Goal: Task Accomplishment & Management: Manage account settings

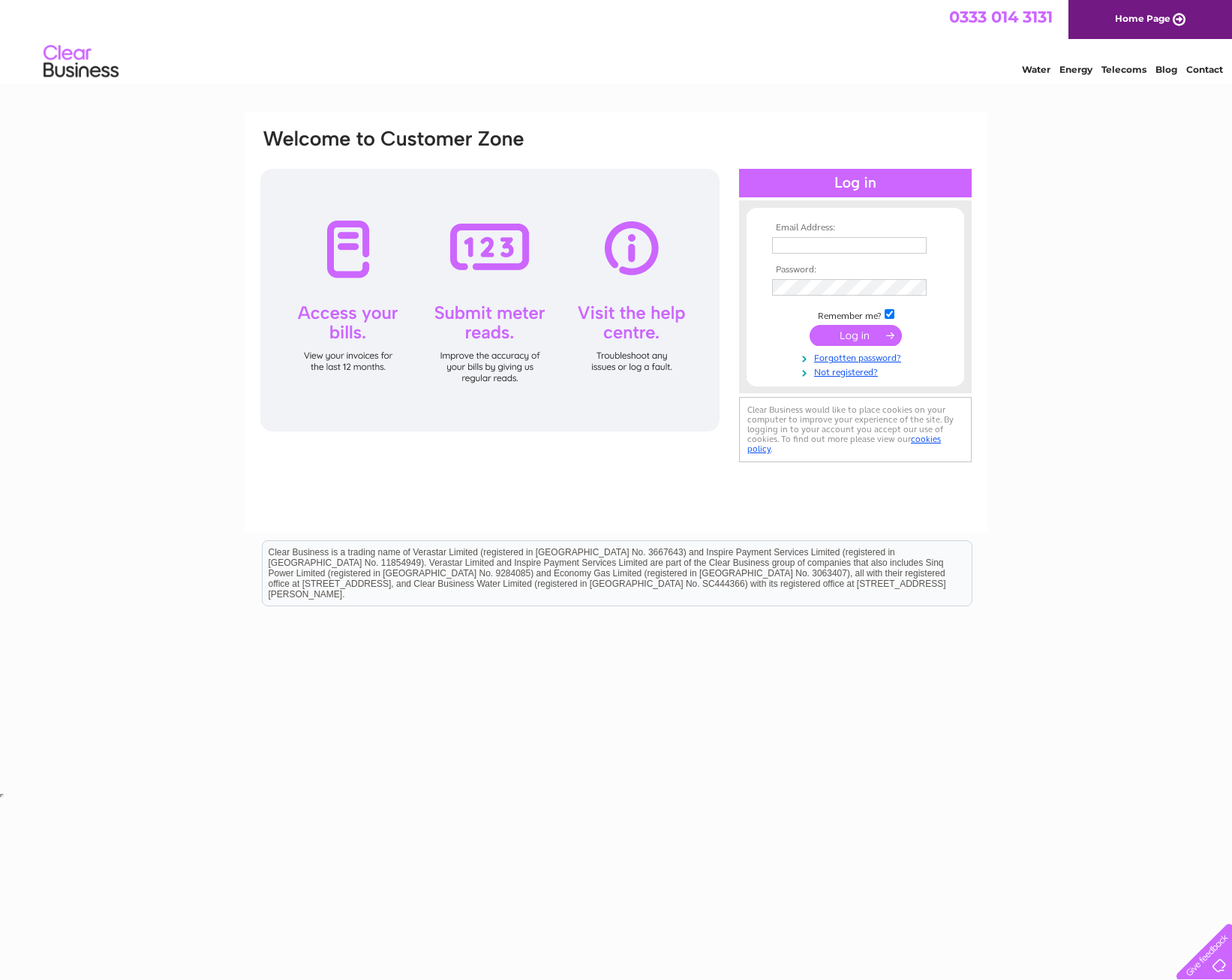
click at [836, 248] on input "text" at bounding box center [849, 245] width 155 height 17
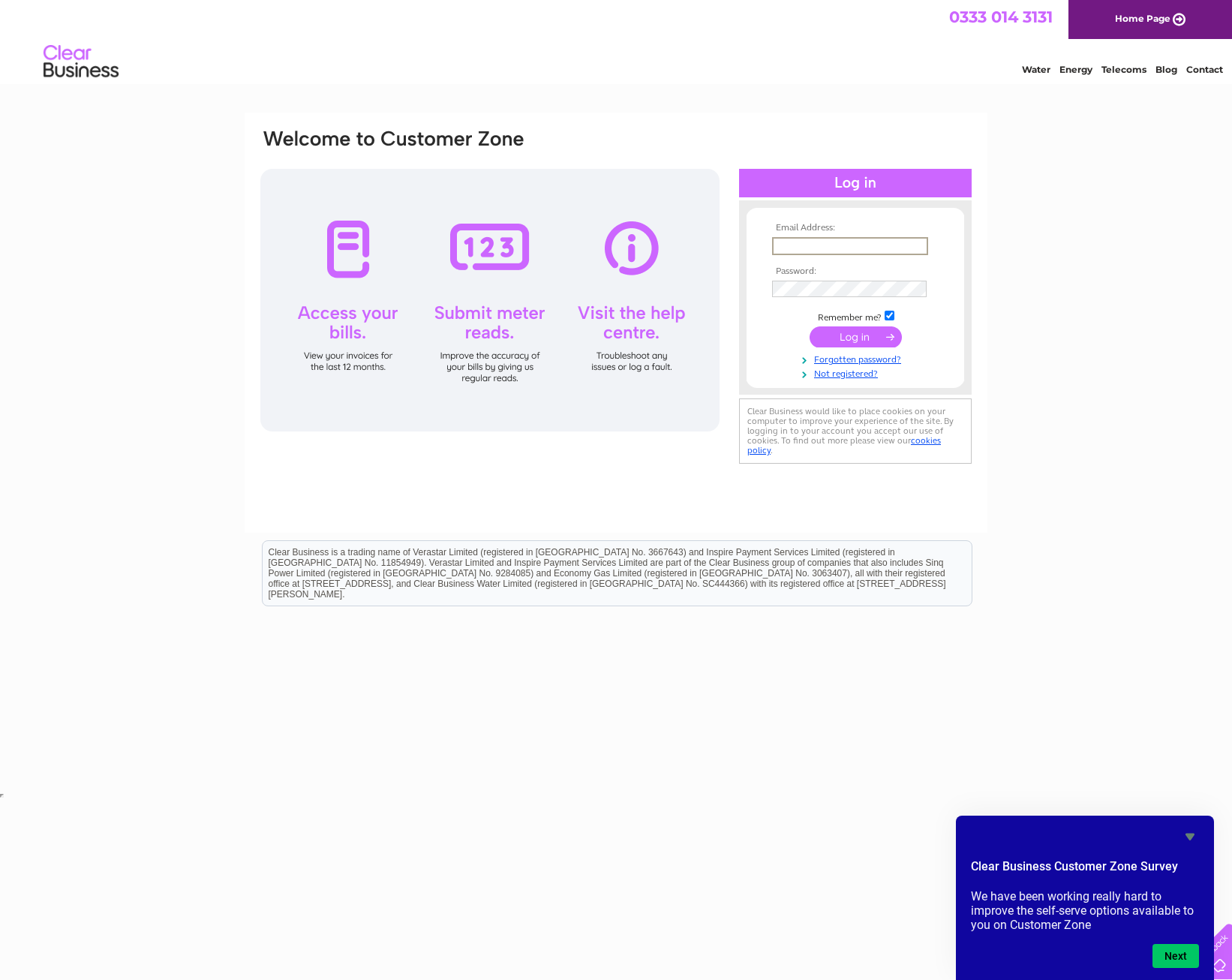
click at [1027, 613] on html "Clear Business is a trading name of Verastar Limited (registered in [GEOGRAPHIC…" at bounding box center [616, 581] width 1232 height 96
click at [813, 234] on td at bounding box center [855, 245] width 174 height 24
click at [792, 241] on input "text" at bounding box center [849, 245] width 155 height 17
paste input "salesledger@elitecareathome.co.uk"
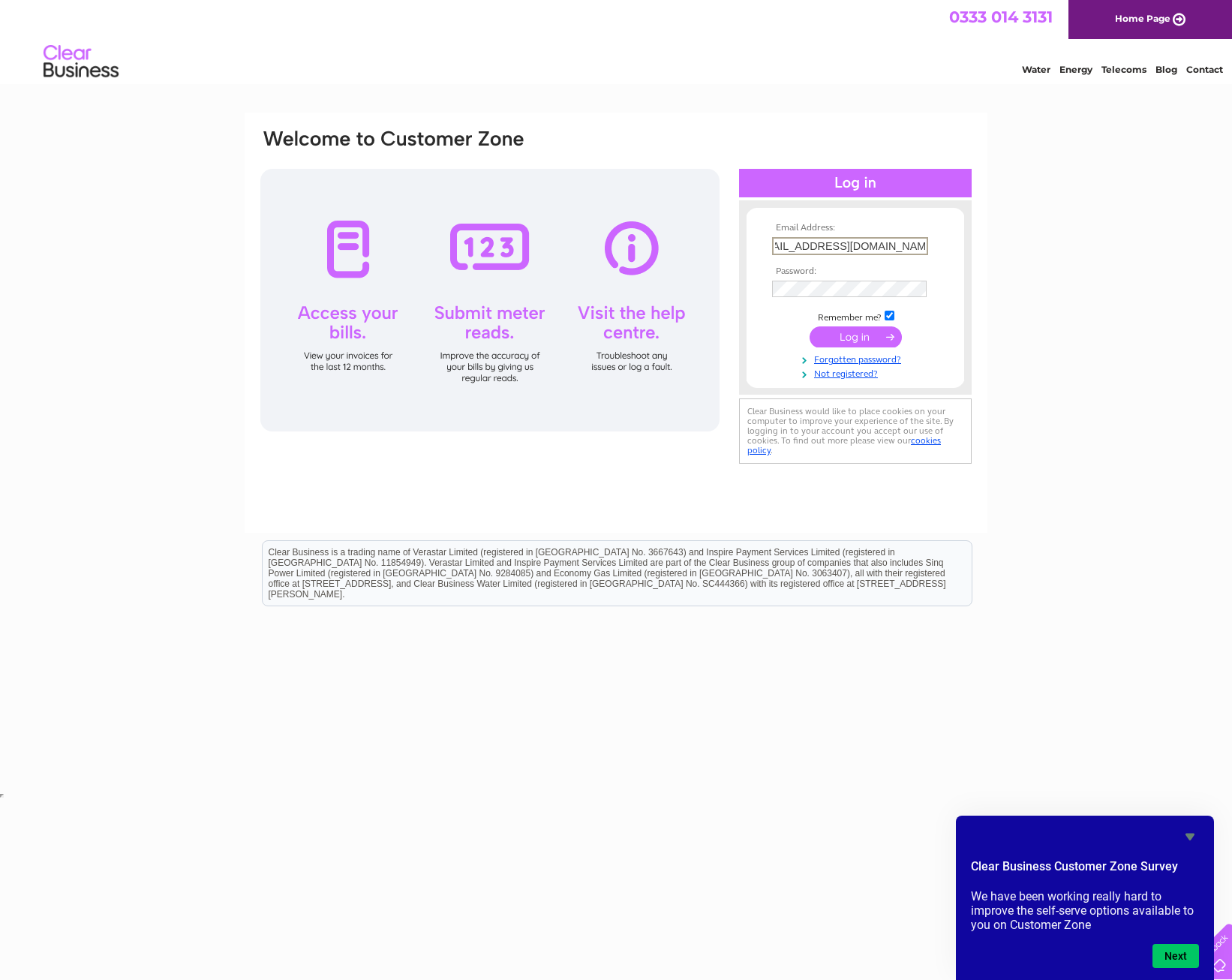
type input "salesledger@elitecareathome.co.uk"
click at [865, 325] on td at bounding box center [855, 337] width 174 height 28
click at [865, 330] on input "submit" at bounding box center [856, 335] width 92 height 21
click at [1160, 964] on button "Next" at bounding box center [1175, 956] width 47 height 24
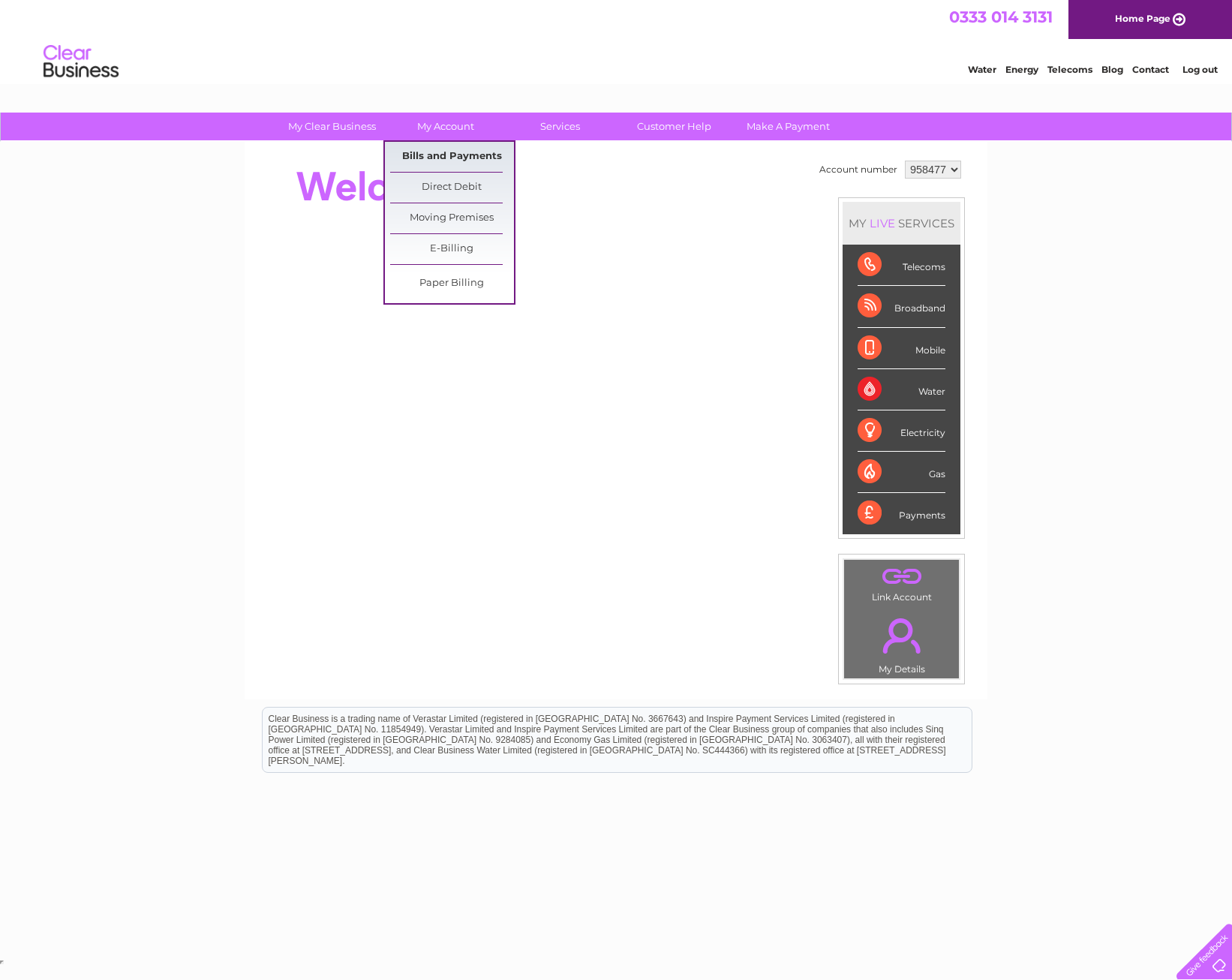
click at [469, 157] on link "Bills and Payments" at bounding box center [452, 157] width 124 height 30
click at [465, 161] on link "Bills and Payments" at bounding box center [452, 157] width 124 height 30
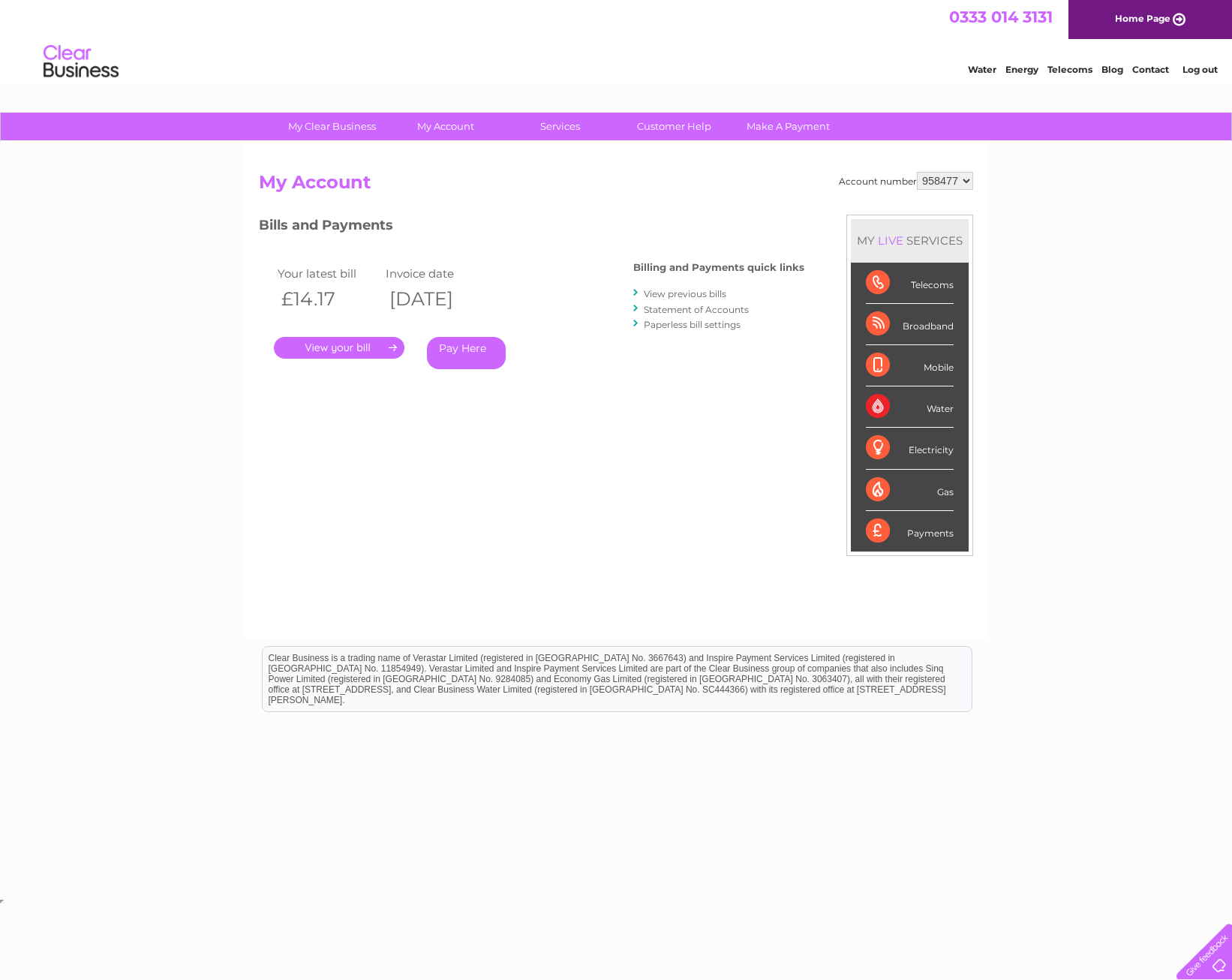
click at [927, 176] on select "958477 978950" at bounding box center [945, 180] width 57 height 18
select select "978950"
click at [917, 172] on select "958477 978950" at bounding box center [945, 180] width 57 height 18
click at [711, 296] on link "View previous bills" at bounding box center [685, 294] width 82 height 11
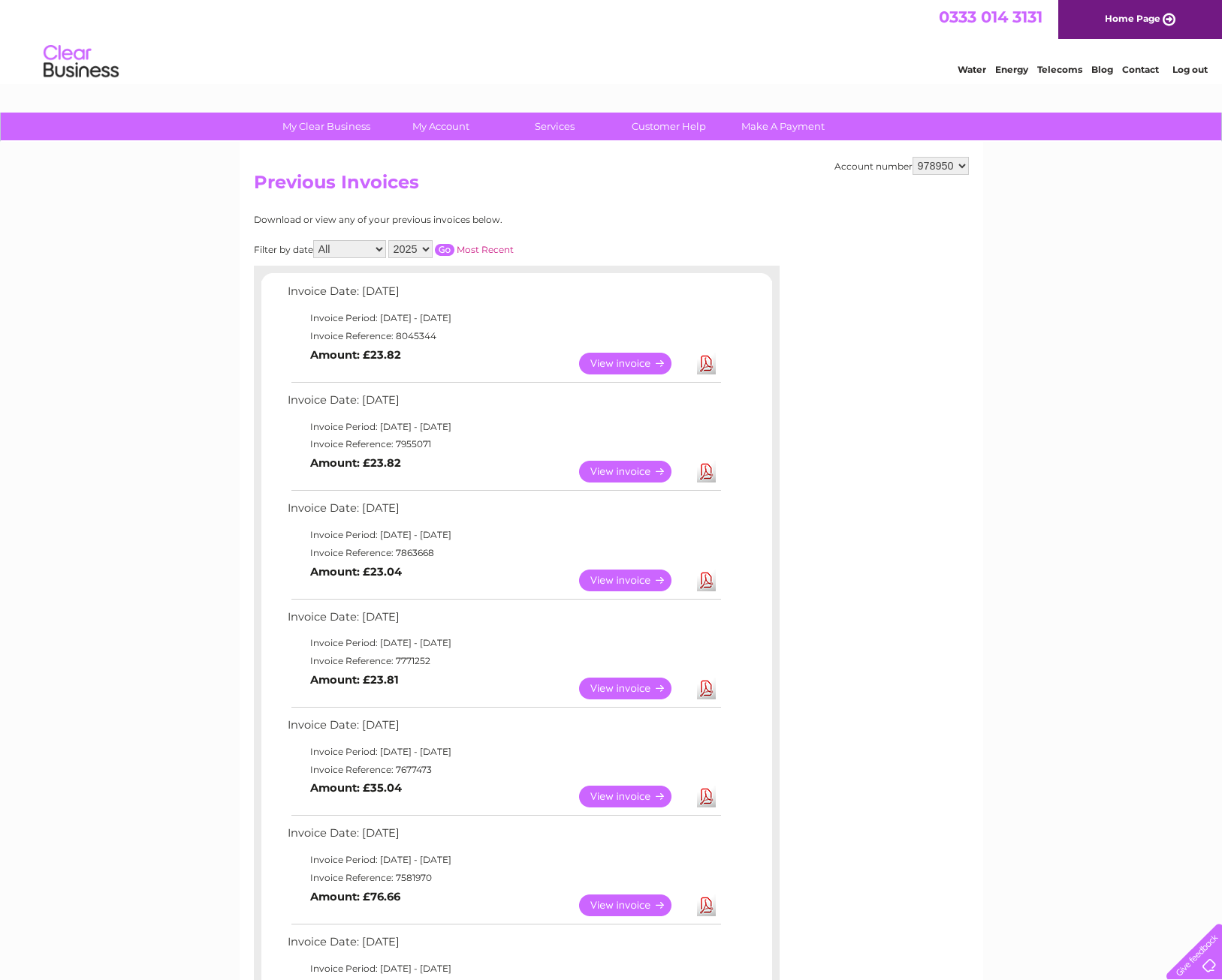
click at [708, 364] on link "Download" at bounding box center [706, 364] width 19 height 22
click at [759, 213] on div "Account number 958477 978950 Previous Invoices Download or view any of your pre…" at bounding box center [611, 734] width 743 height 1185
click at [951, 171] on select "958477 978950" at bounding box center [941, 165] width 57 height 18
select select "958477"
click at [912, 157] on select "958477 978950" at bounding box center [941, 165] width 57 height 18
